Goal: Task Accomplishment & Management: Manage account settings

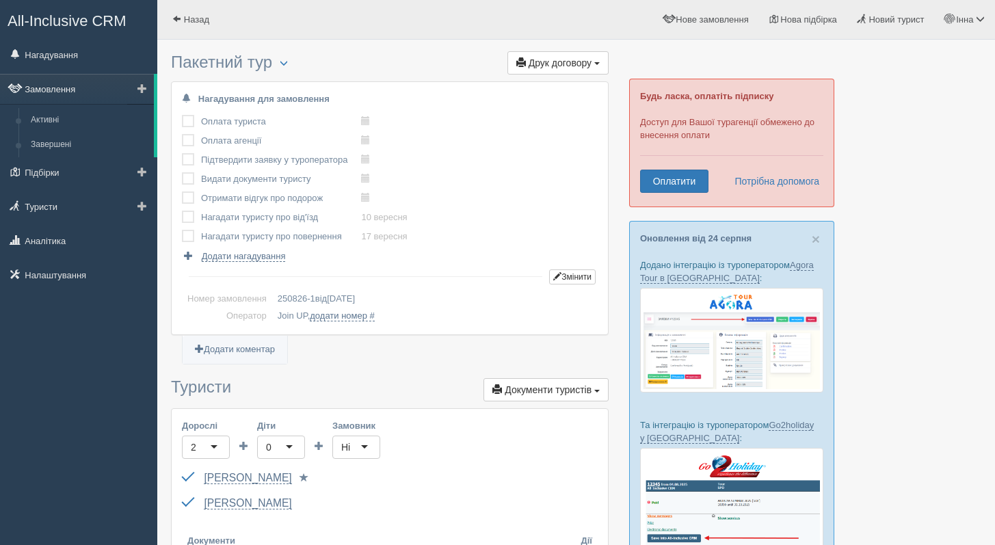
click at [68, 85] on link "Замовлення" at bounding box center [77, 89] width 154 height 30
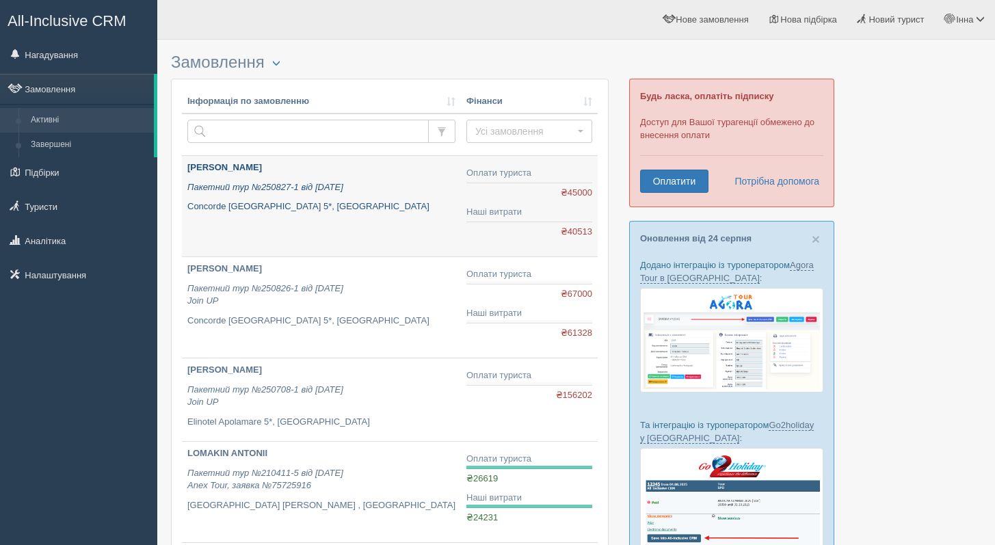
click at [364, 205] on p "Concorde Moreen Beach Resort & Spa 5*, Єгипет" at bounding box center [321, 206] width 268 height 13
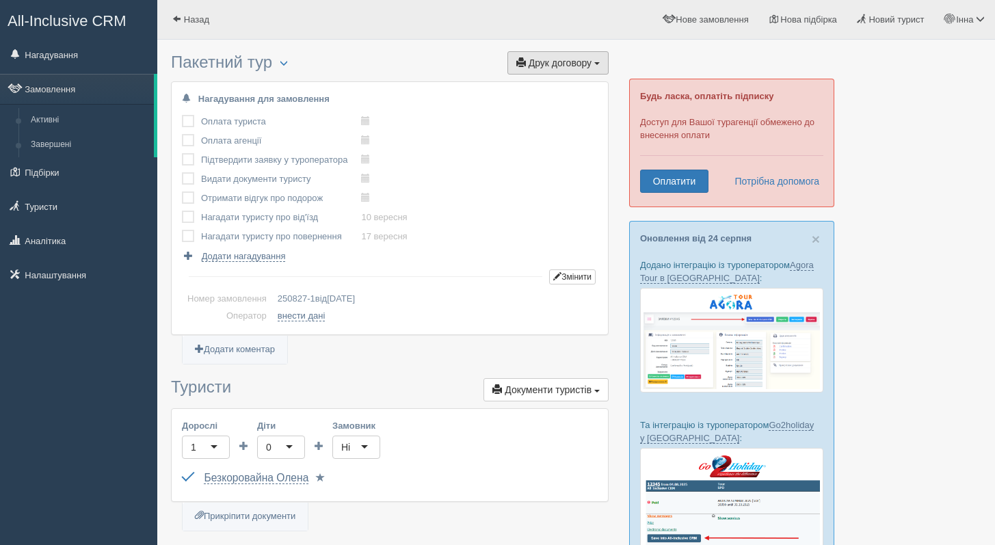
click at [581, 74] on button "Друк договору Друк" at bounding box center [557, 62] width 101 height 23
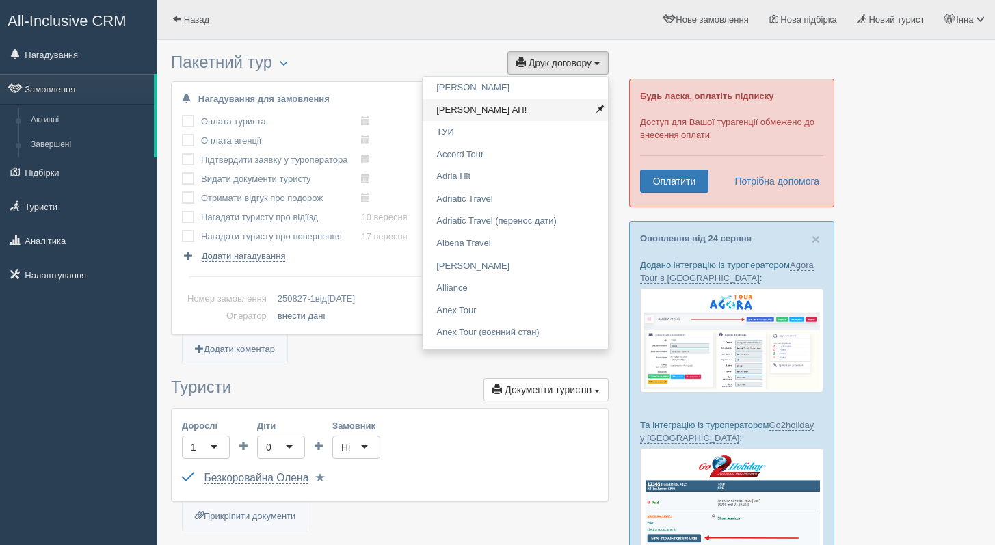
click at [555, 113] on link "[PERSON_NAME] АП!" at bounding box center [514, 110] width 185 height 23
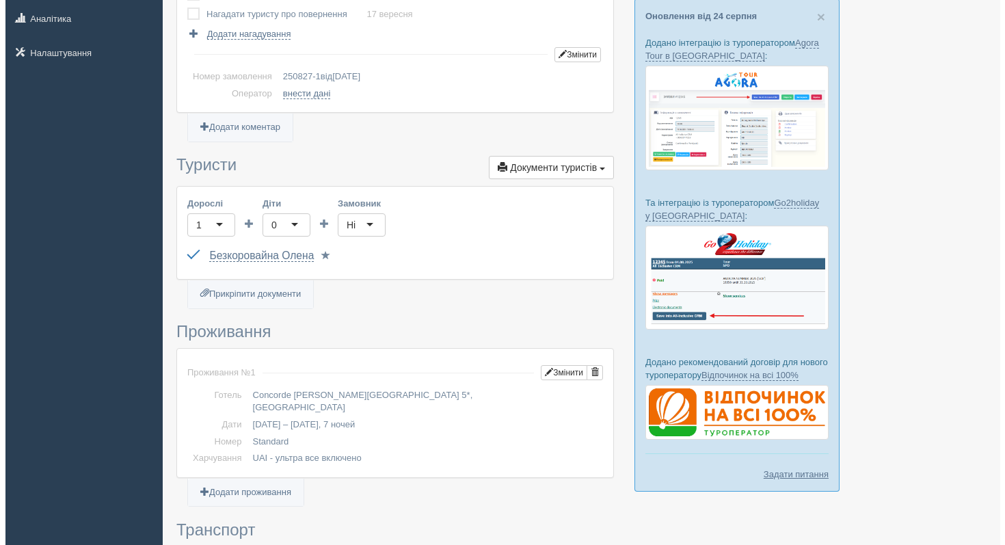
scroll to position [217, 0]
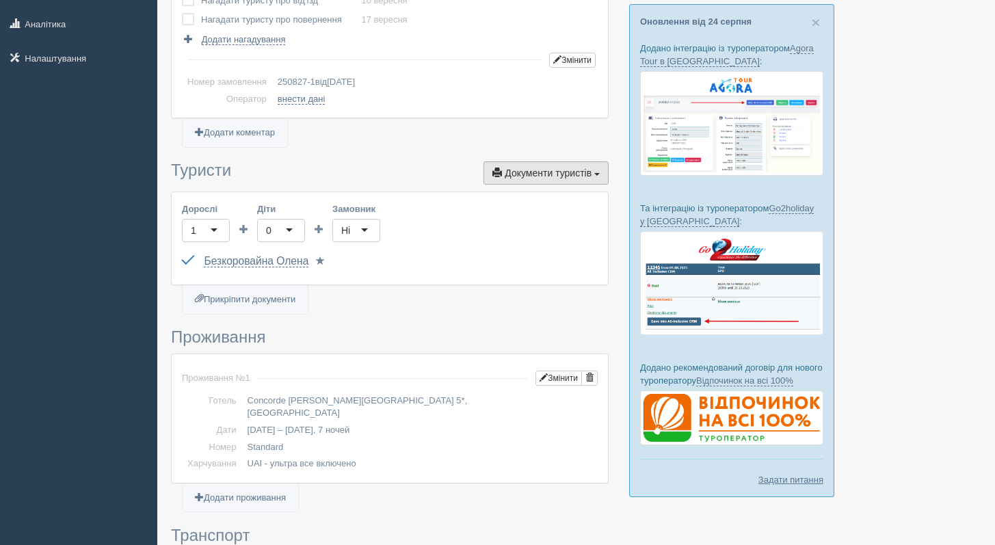
click at [516, 166] on button "Документи туристів Документи" at bounding box center [545, 172] width 125 height 23
click at [256, 306] on link "Прикріпити документи" at bounding box center [245, 300] width 125 height 28
type input "C:\fakepath\ДОГОВІР №250827-1 на туристичне обслуговування.pdf"
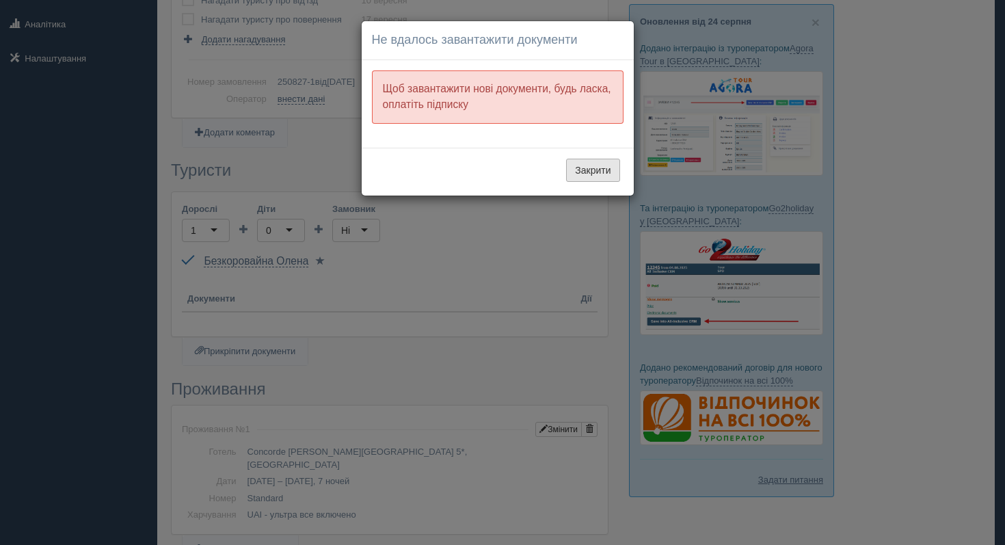
click at [589, 174] on button "Закрити" at bounding box center [592, 170] width 53 height 23
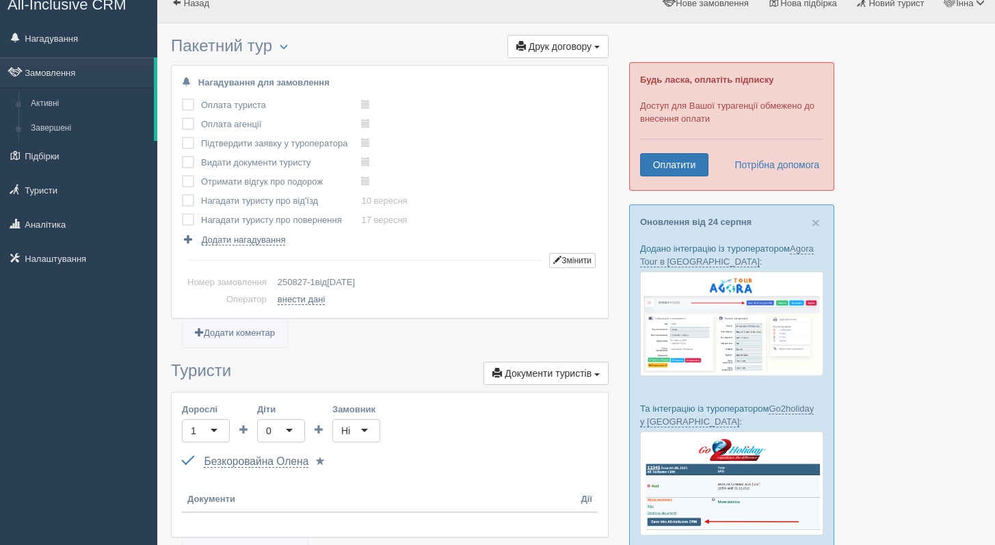
scroll to position [0, 0]
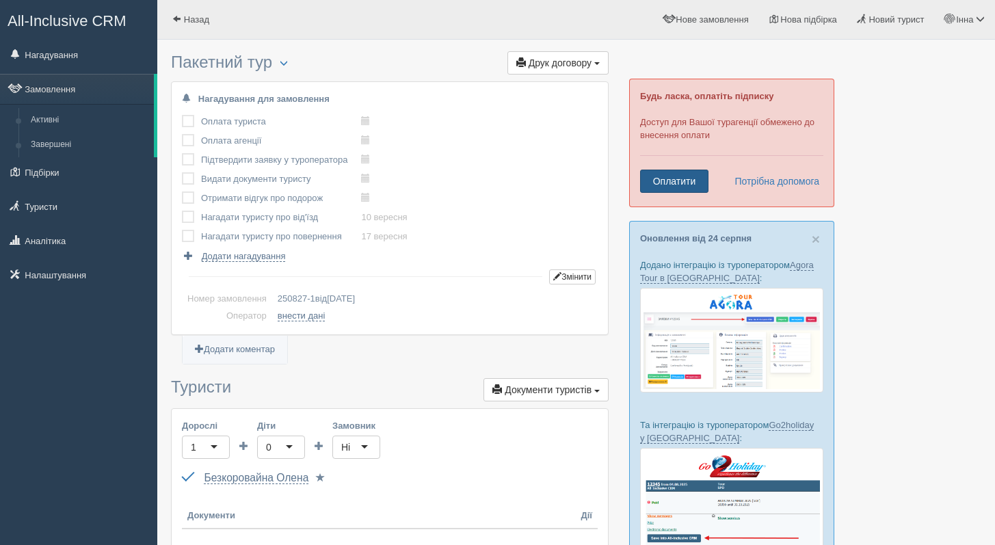
click at [678, 183] on link "Оплатити" at bounding box center [674, 181] width 68 height 23
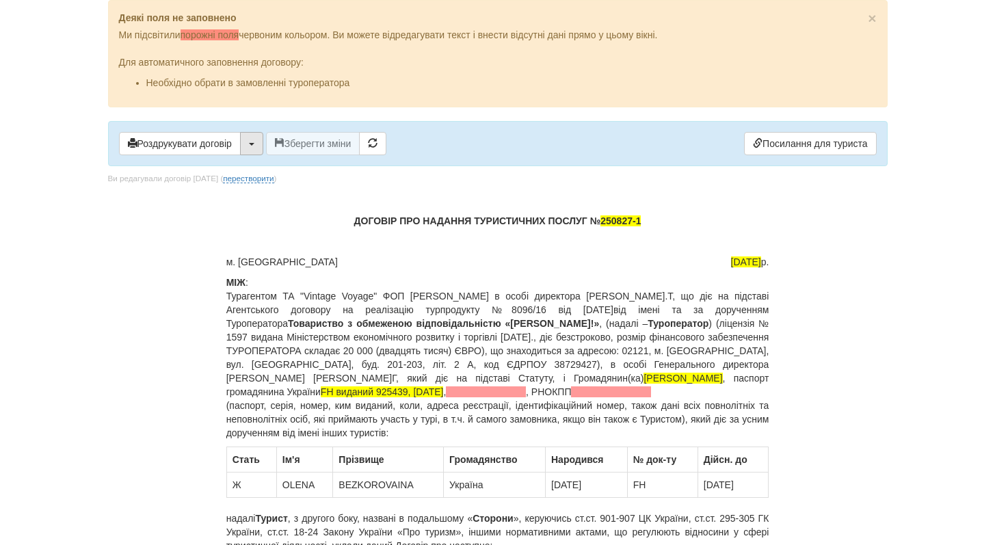
click at [259, 150] on button "button" at bounding box center [251, 143] width 23 height 23
click at [278, 175] on link "Скачати PDF" at bounding box center [295, 172] width 108 height 23
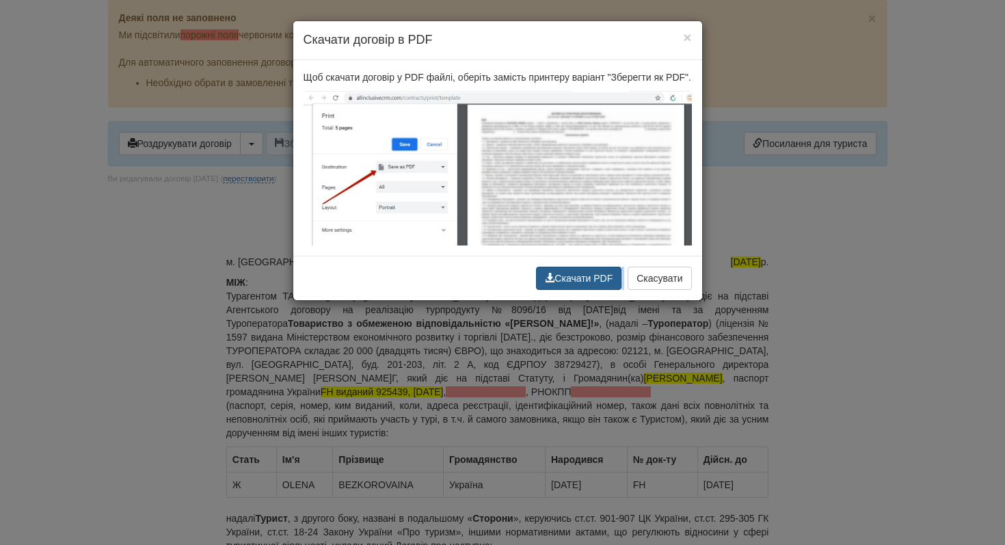
drag, startPoint x: 613, startPoint y: 323, endPoint x: 604, endPoint y: 297, distance: 27.5
click at [604, 297] on div "× Скачати договір в PDF Щоб скачати договір у PDF файлі, оберіть замість принте…" at bounding box center [502, 272] width 1005 height 545
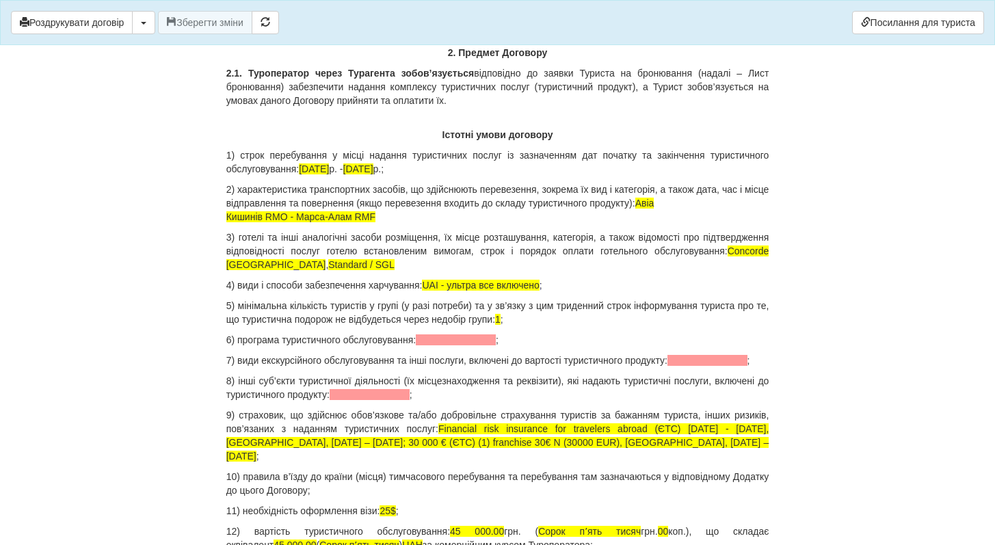
scroll to position [1190, 0]
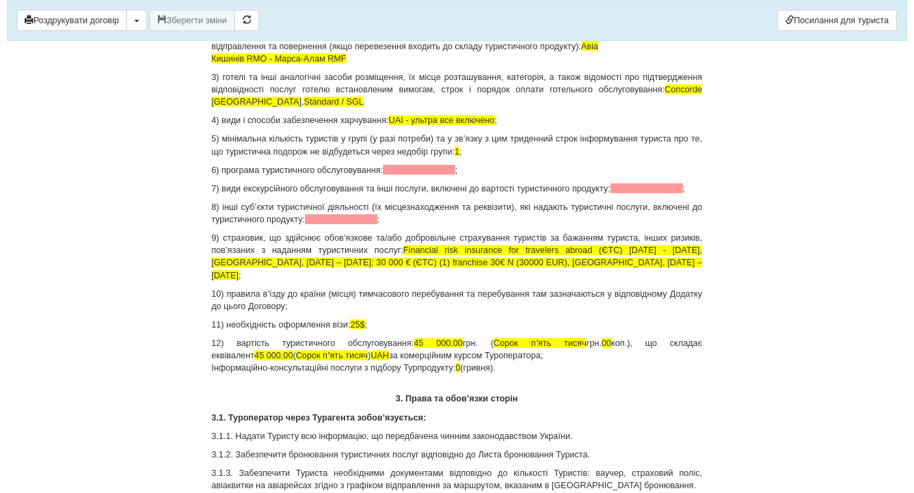
scroll to position [1375, 0]
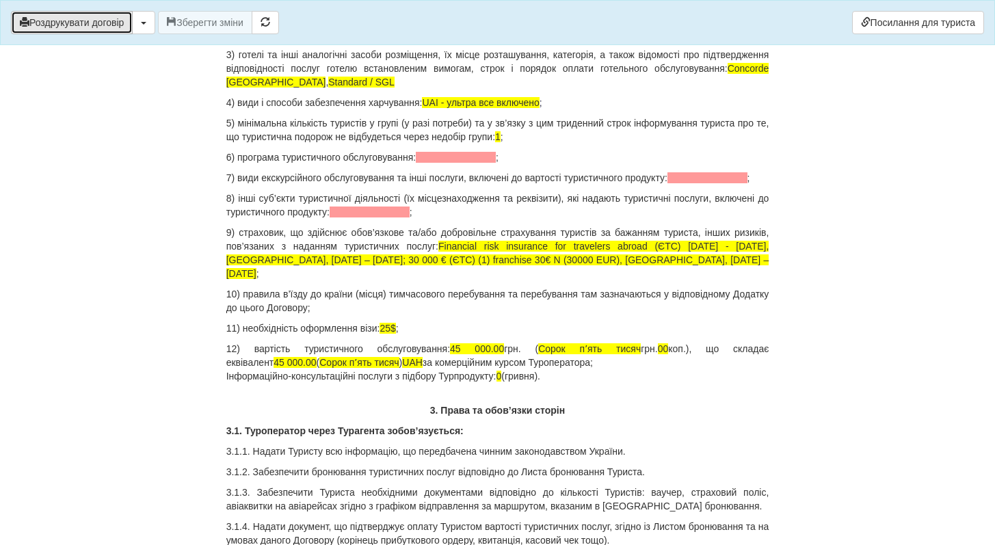
click at [133, 29] on button "Роздрукувати договір" at bounding box center [72, 22] width 122 height 23
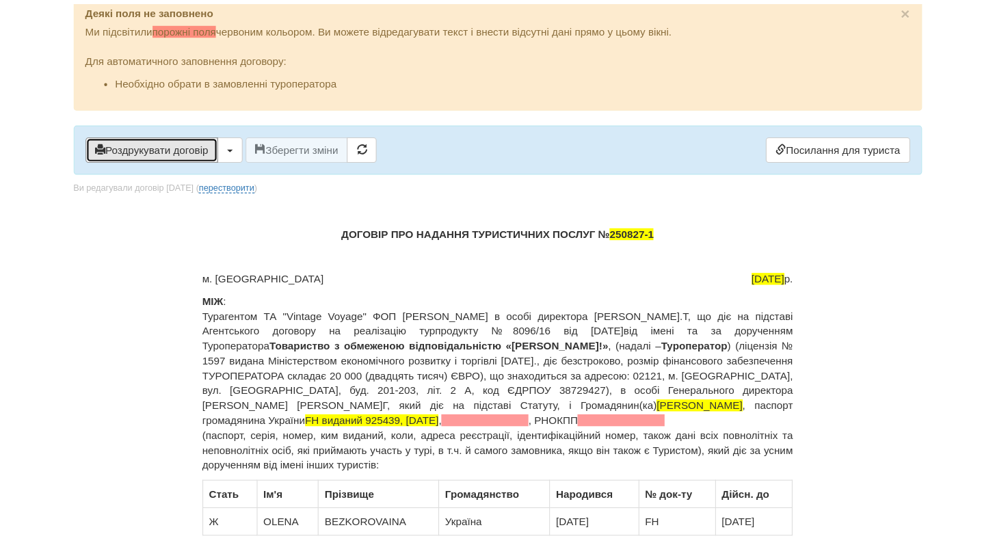
scroll to position [0, 0]
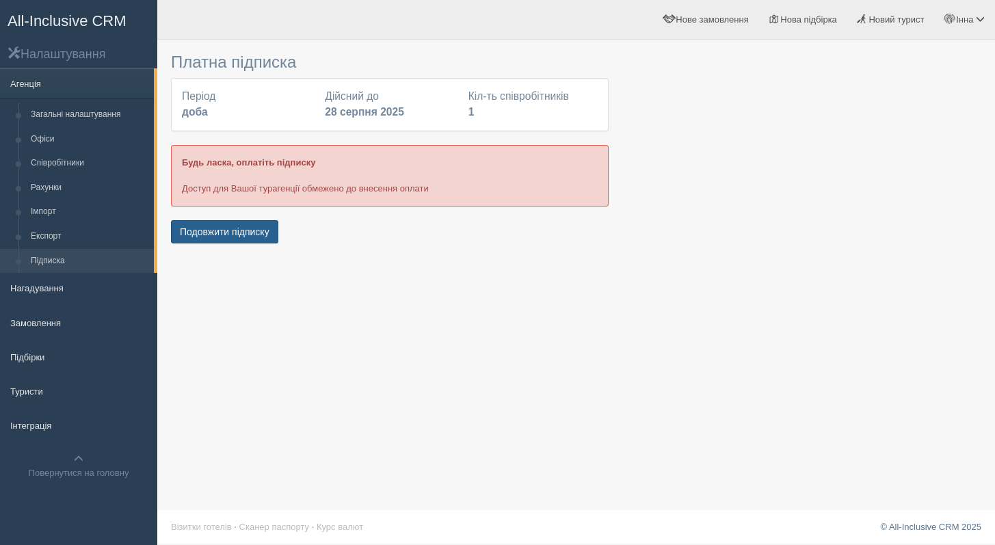
click at [203, 235] on button "Подовжити підписку" at bounding box center [224, 231] width 107 height 23
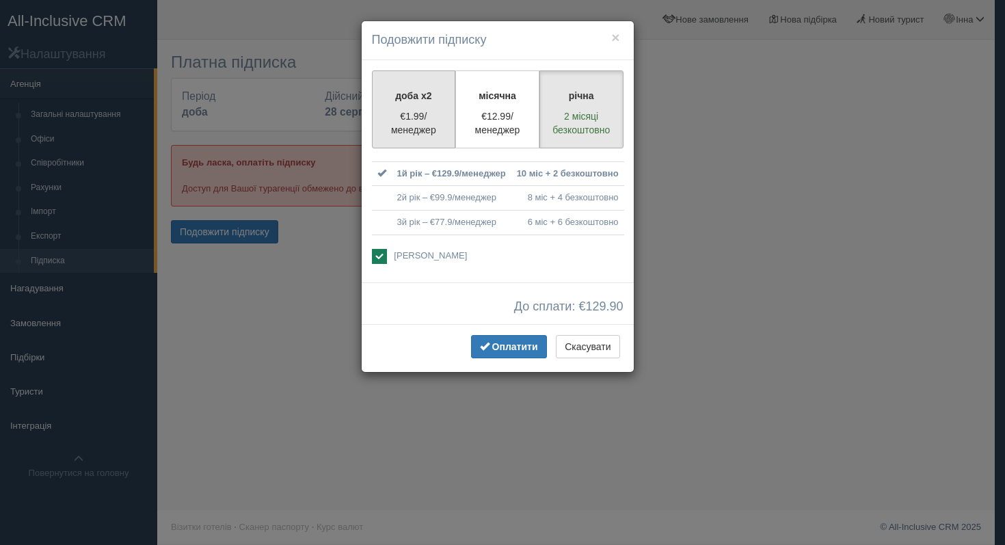
click at [391, 120] on p "€1.99/менеджер" at bounding box center [414, 122] width 66 height 27
radio input "true"
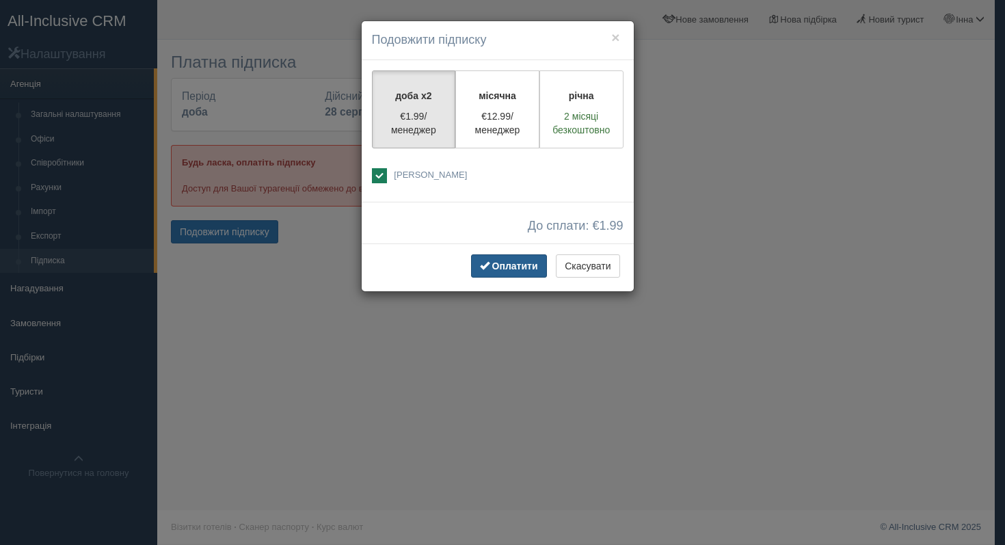
click at [496, 268] on span "Оплатити" at bounding box center [515, 265] width 46 height 11
